Goal: Task Accomplishment & Management: Manage account settings

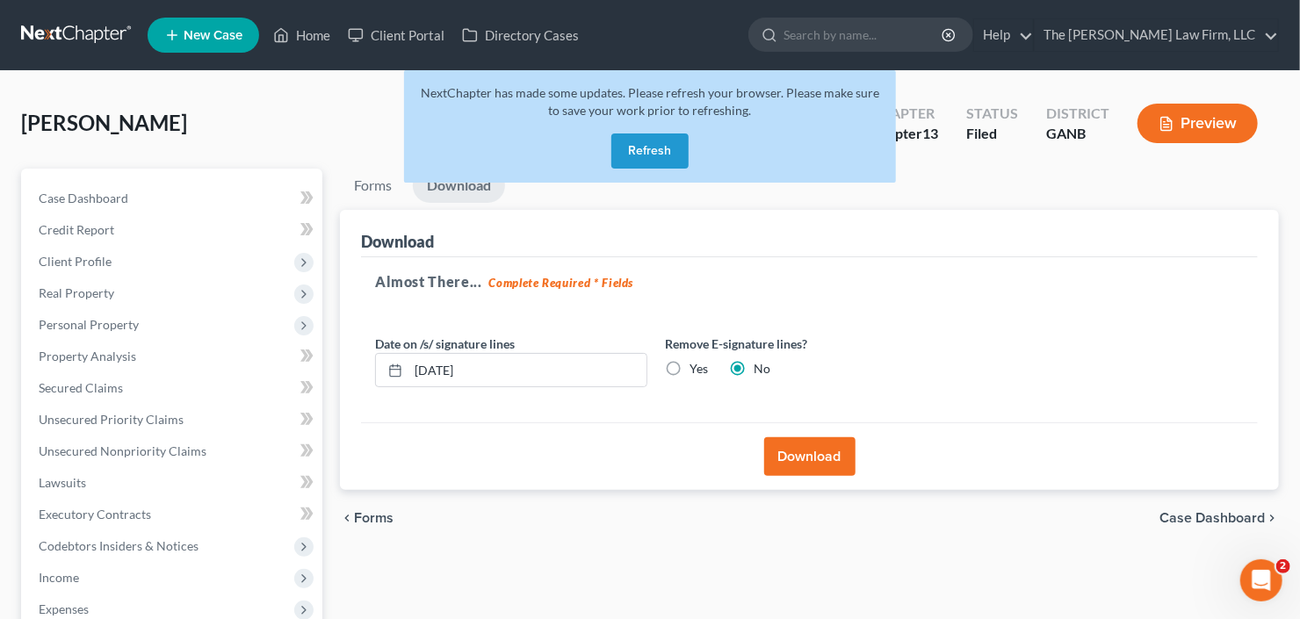
click at [653, 169] on div "NextChapter has made some updates. Please refresh your browser. Please make sur…" at bounding box center [650, 126] width 492 height 112
click at [650, 161] on button "Refresh" at bounding box center [649, 151] width 77 height 35
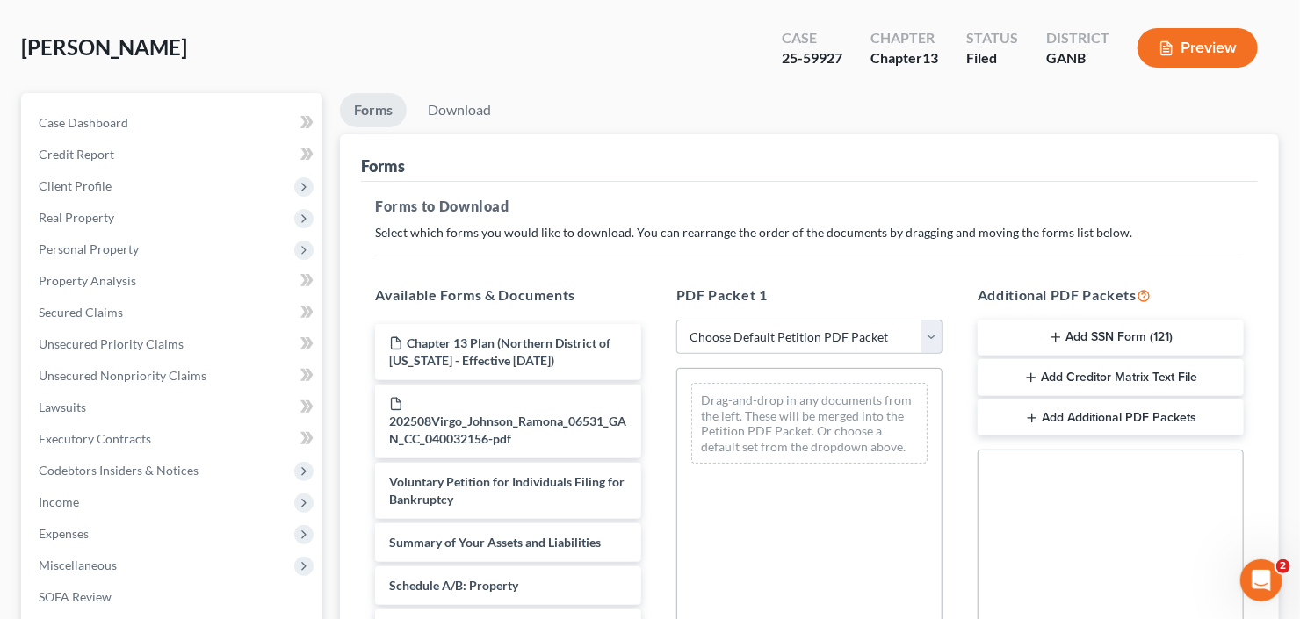
scroll to position [141, 0]
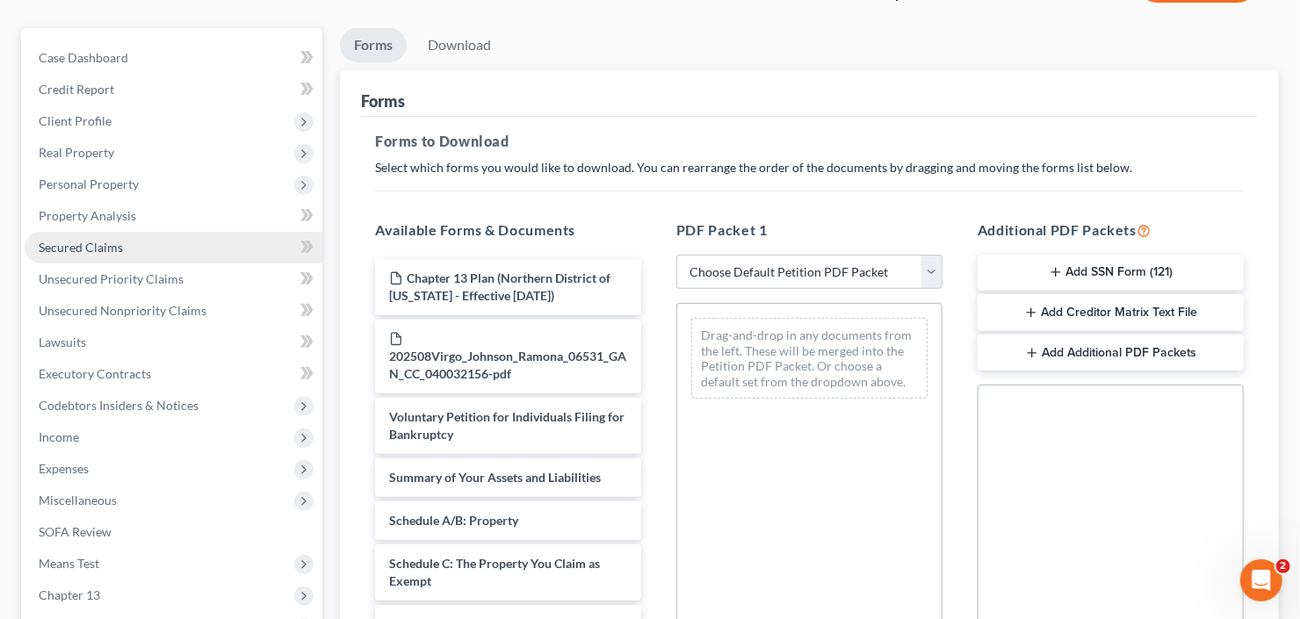
click at [67, 249] on span "Secured Claims" at bounding box center [81, 247] width 84 height 15
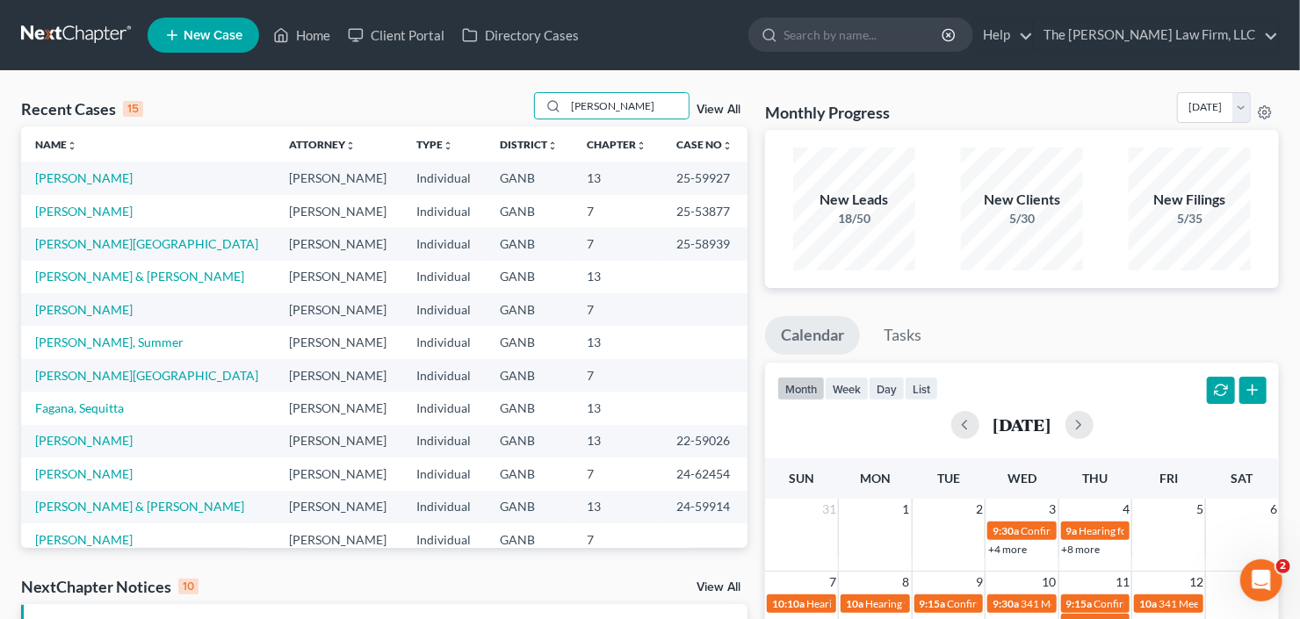
type input "duvall"
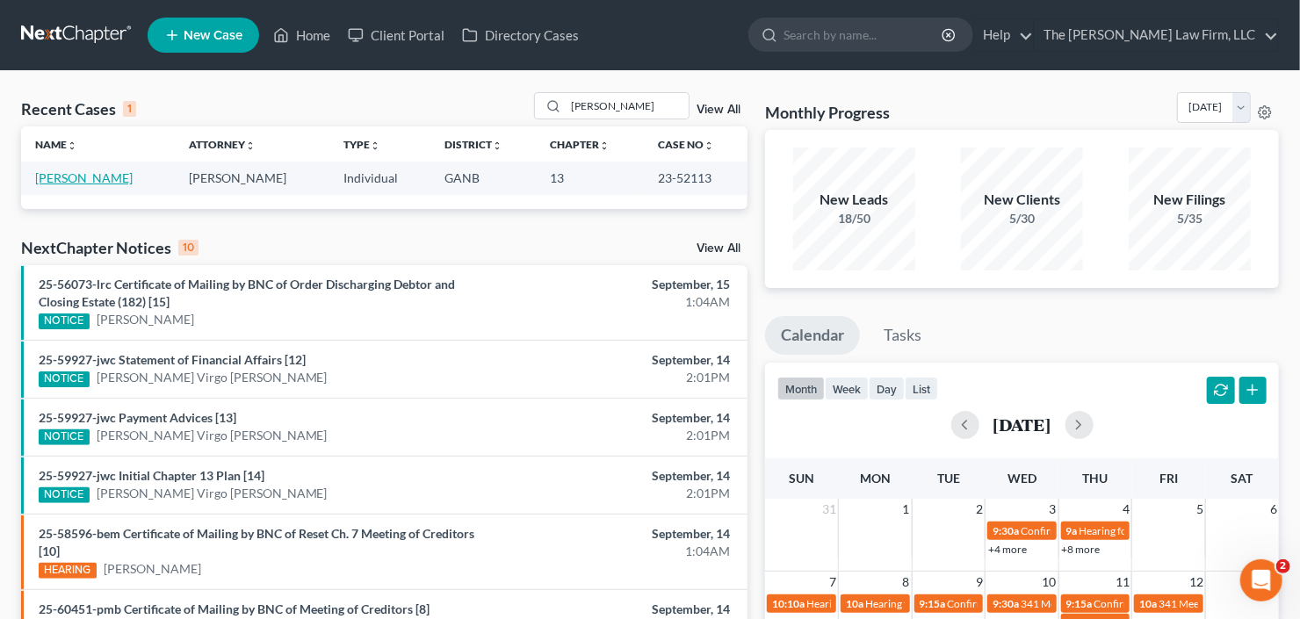
click at [76, 182] on link "Duvall, Joey" at bounding box center [83, 177] width 97 height 15
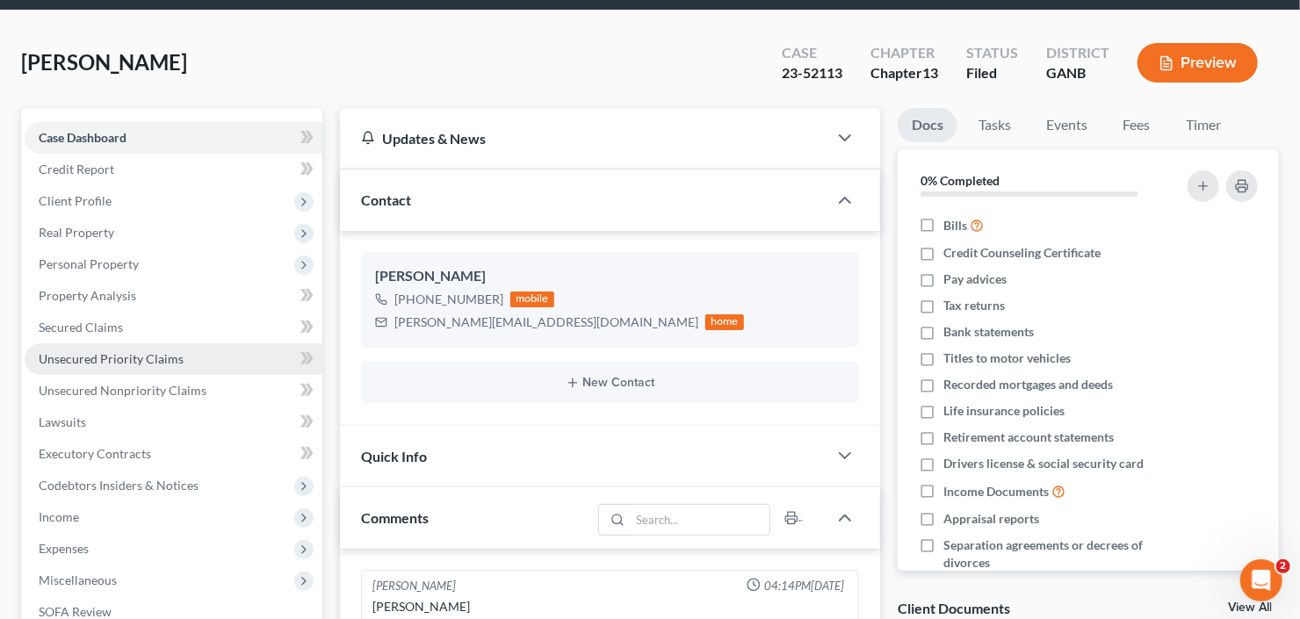
scroll to position [141, 0]
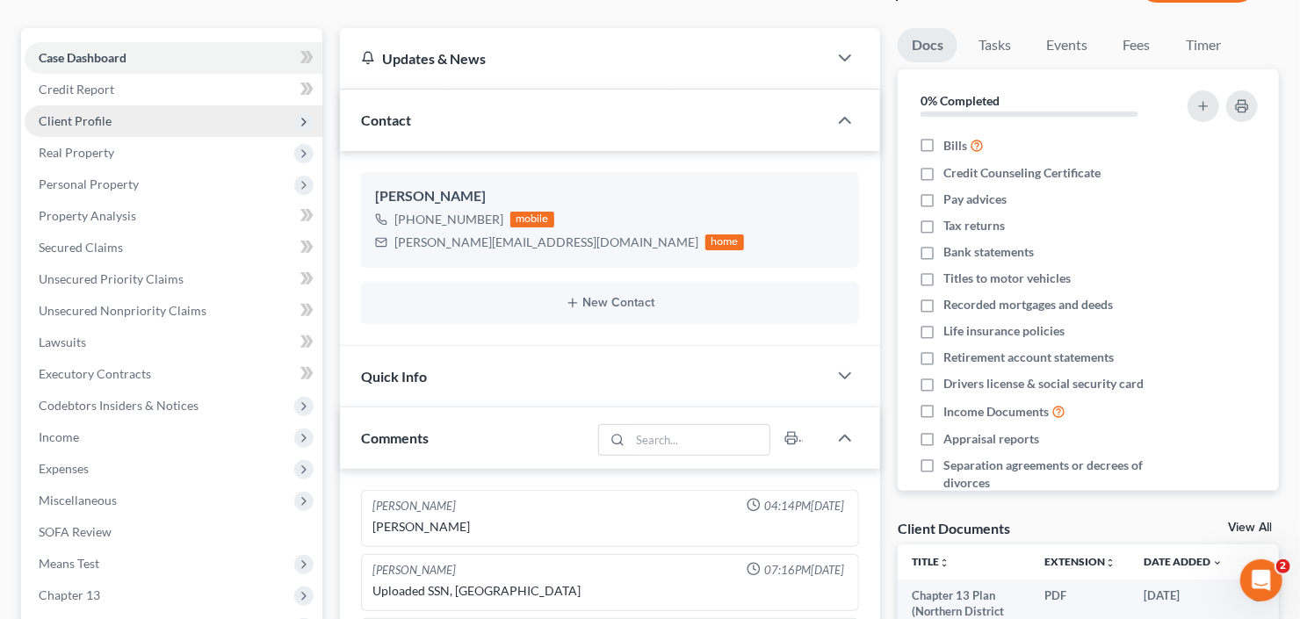
click at [141, 118] on span "Client Profile" at bounding box center [174, 121] width 298 height 32
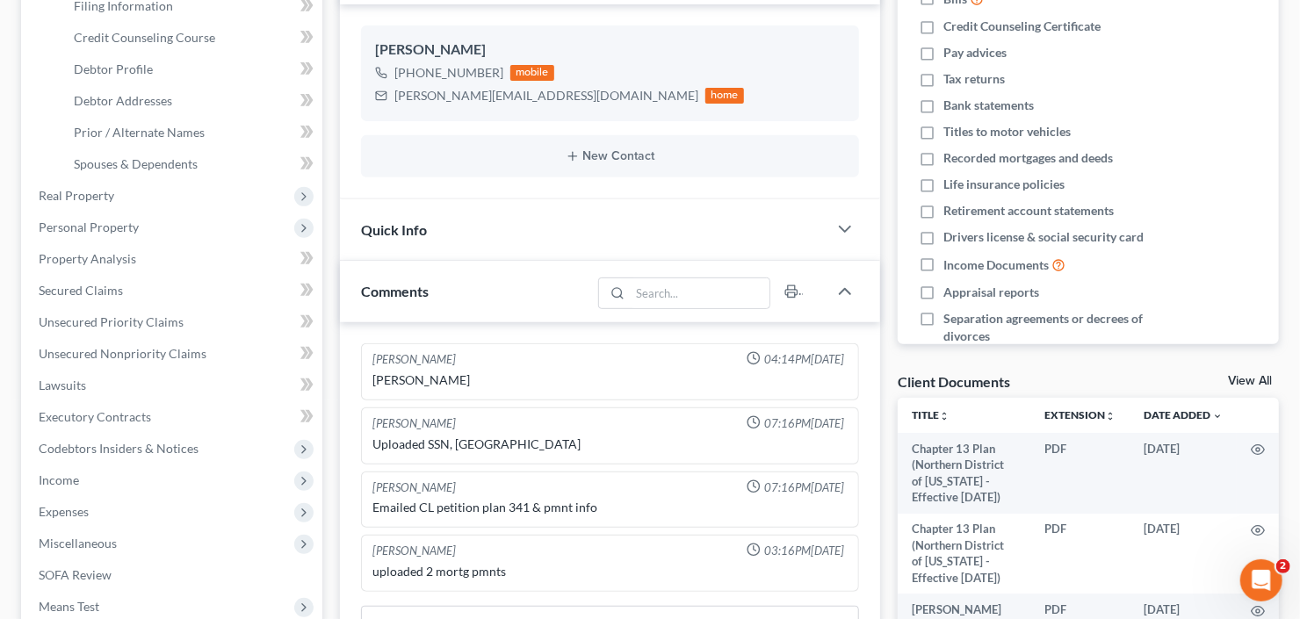
scroll to position [422, 0]
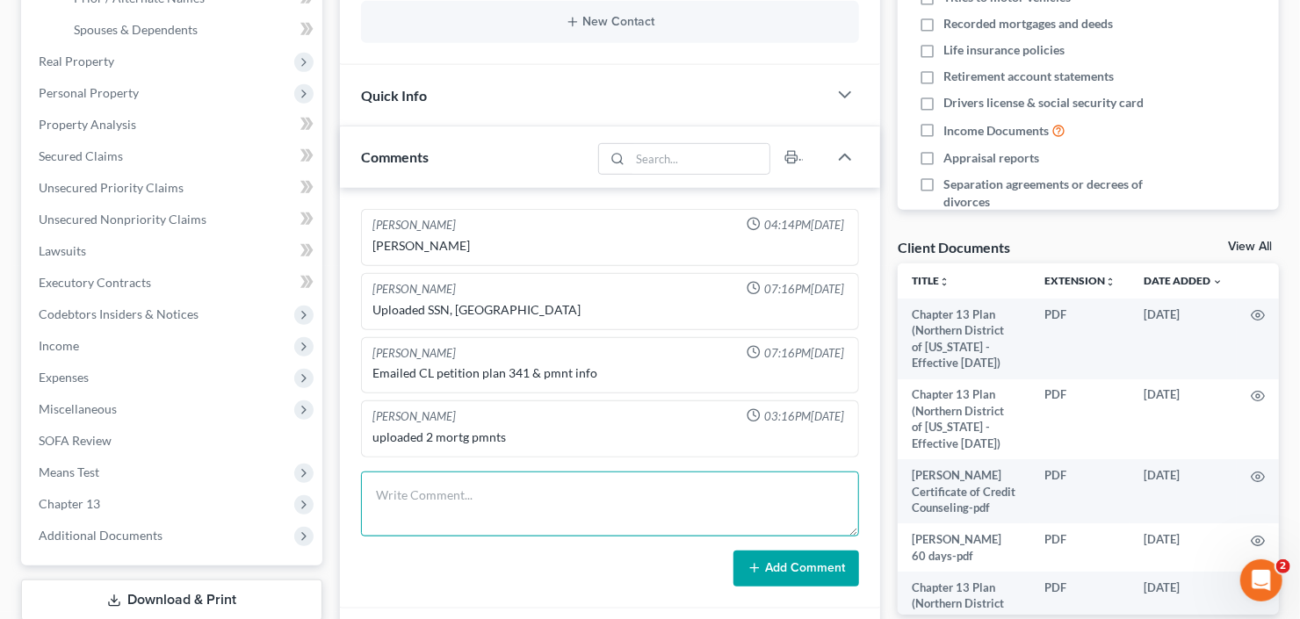
click at [556, 498] on textarea at bounding box center [610, 504] width 498 height 65
type textarea "contact Greg Williams #404-307-3228"
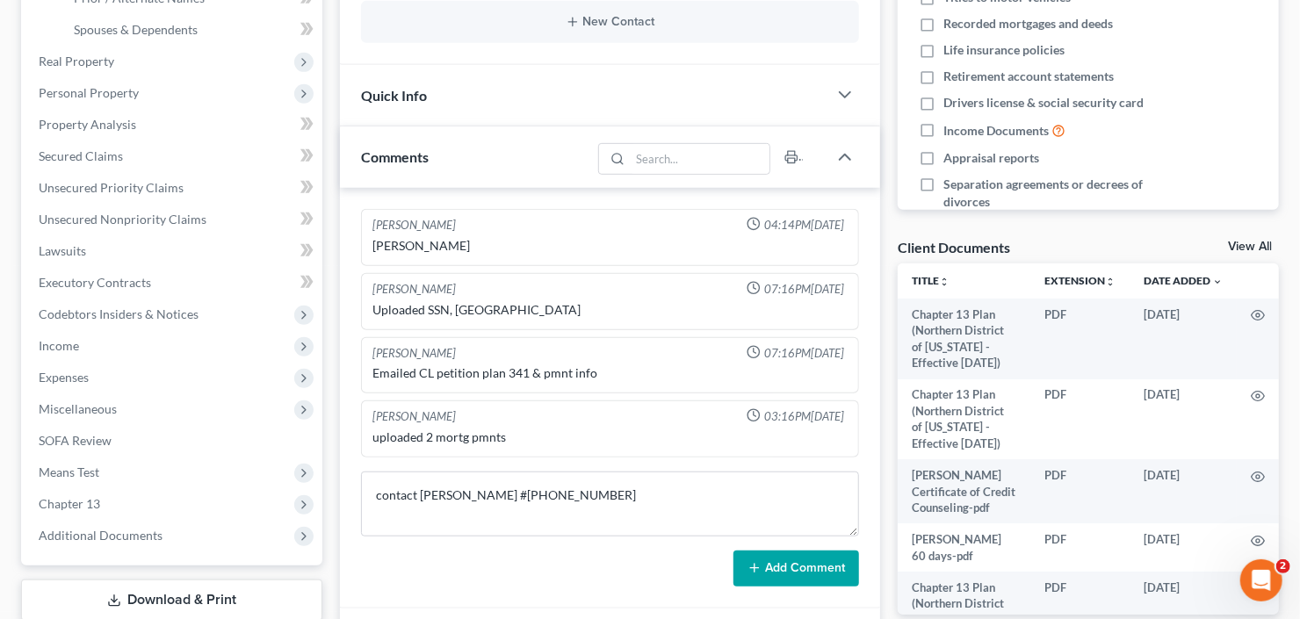
click at [778, 563] on button "Add Comment" at bounding box center [796, 569] width 126 height 37
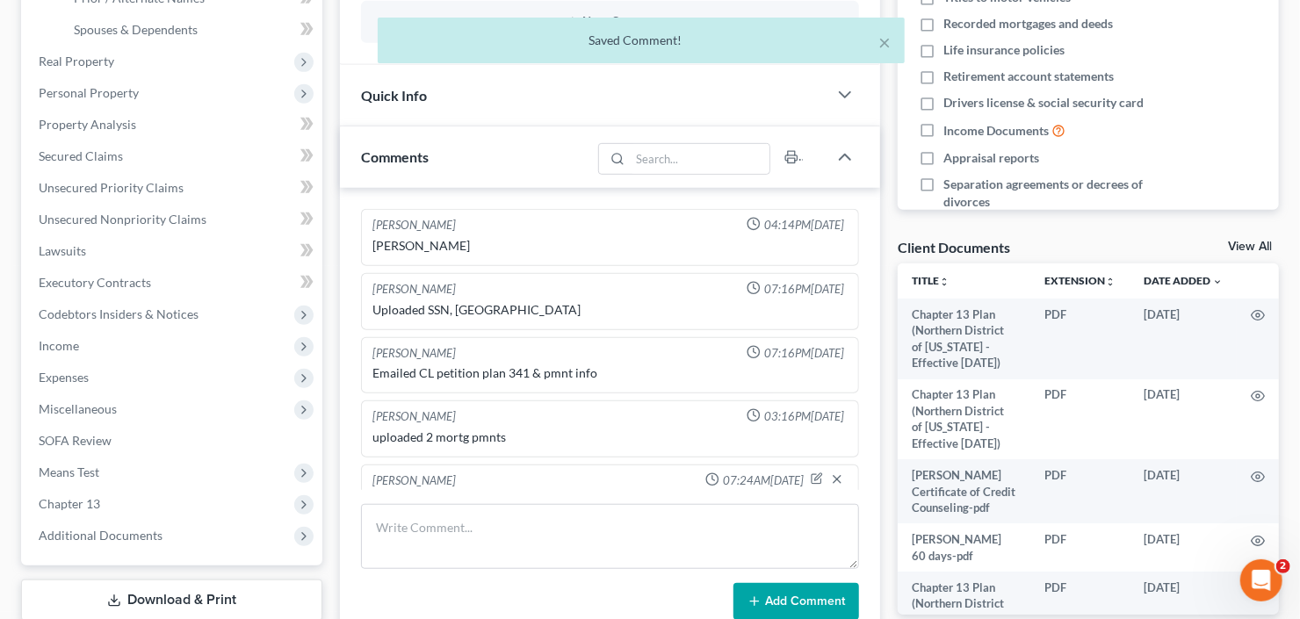
scroll to position [30, 0]
